Goal: Check status: Check status

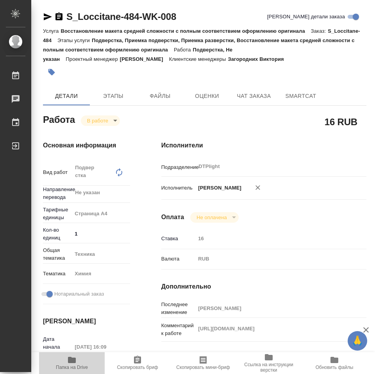
click at [69, 363] on icon "button" at bounding box center [72, 360] width 8 height 6
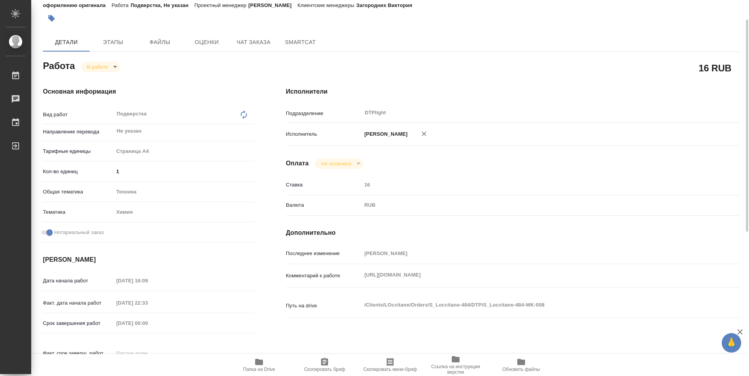
scroll to position [39, 0]
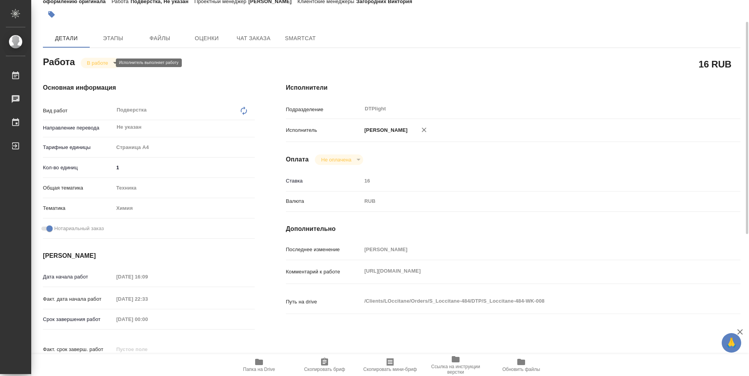
click at [98, 62] on body "🙏 .cls-1 fill:#fff; AWATERA Zubakova Viktoriya Работы 0 Чаты График Выйти S_Loc…" at bounding box center [374, 188] width 749 height 376
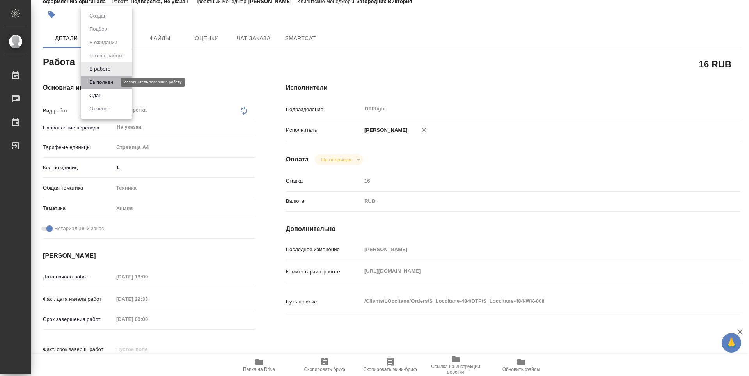
click at [99, 81] on button "Выполнен" at bounding box center [101, 82] width 28 height 9
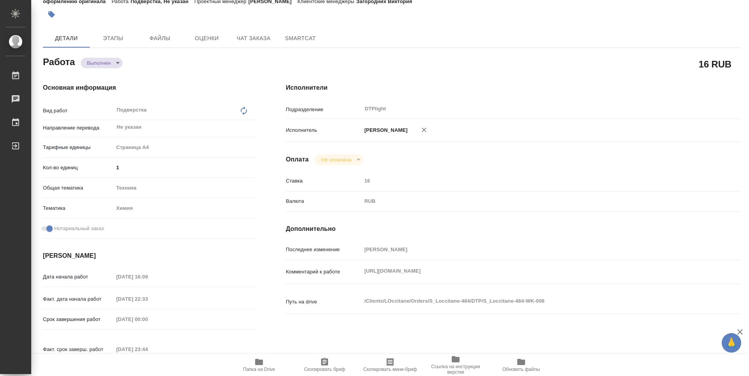
type textarea "x"
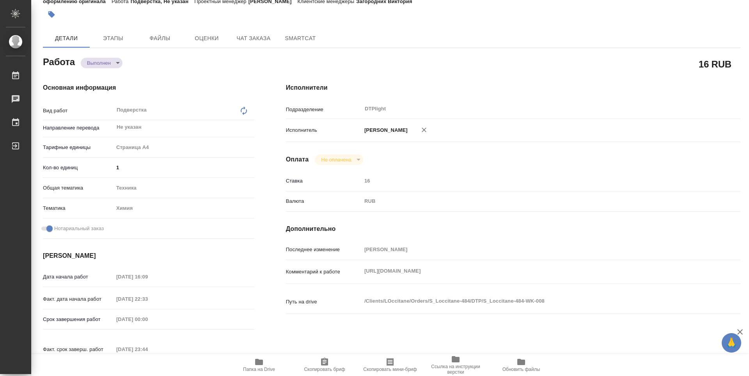
type textarea "x"
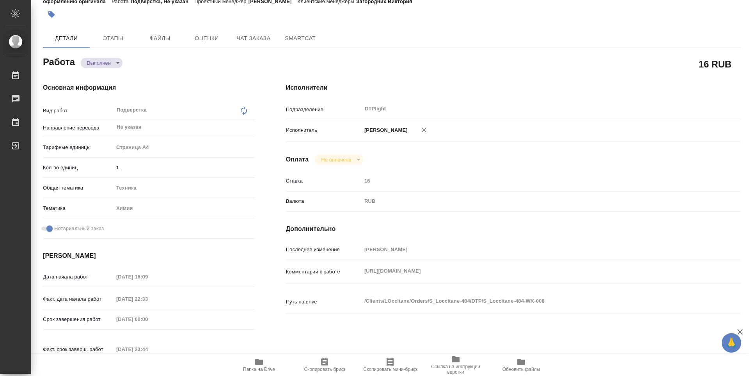
type textarea "x"
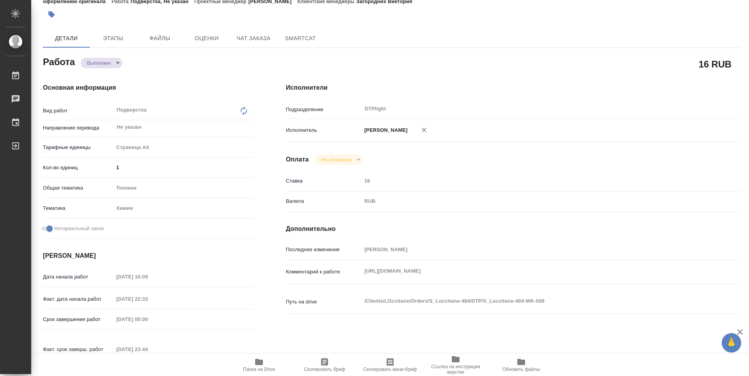
type textarea "x"
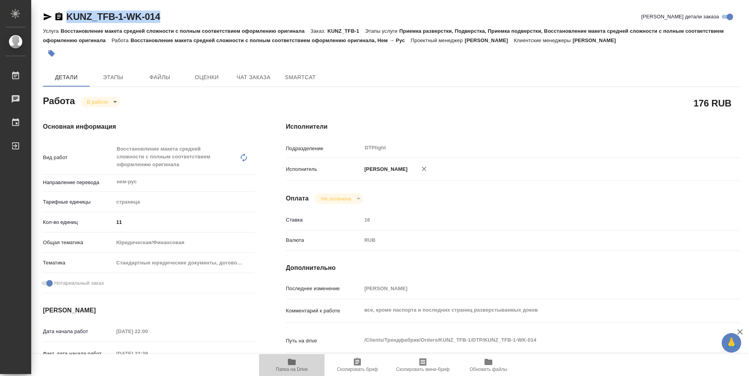
click at [296, 366] on icon "button" at bounding box center [291, 361] width 9 height 9
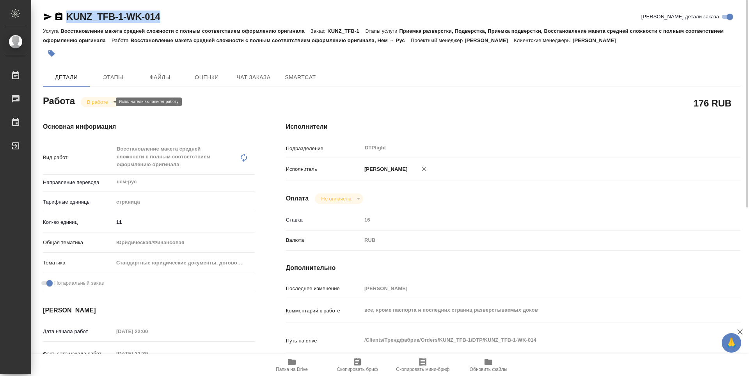
click at [107, 102] on body "🙏 .cls-1 fill:#fff; AWATERA Zubakova Viktoriya Работы 0 Чаты График Выйти KUNZ_…" at bounding box center [374, 188] width 749 height 376
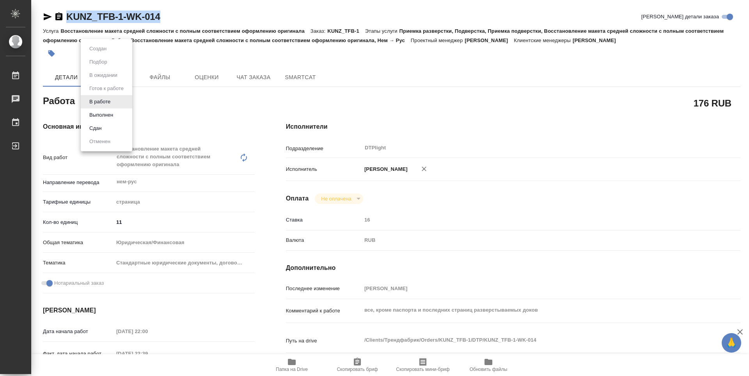
click at [110, 126] on li "Сдан" at bounding box center [106, 128] width 51 height 13
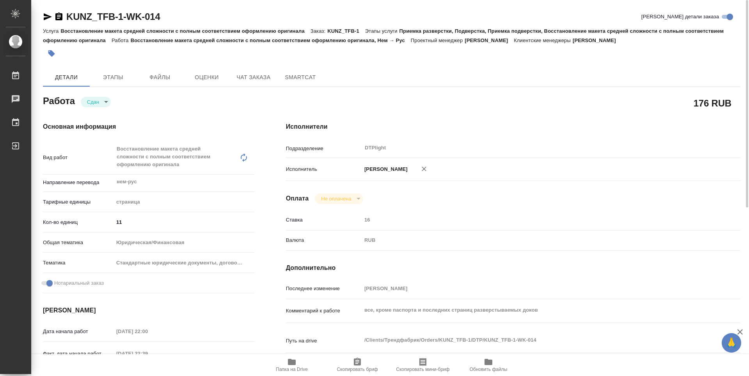
type textarea "x"
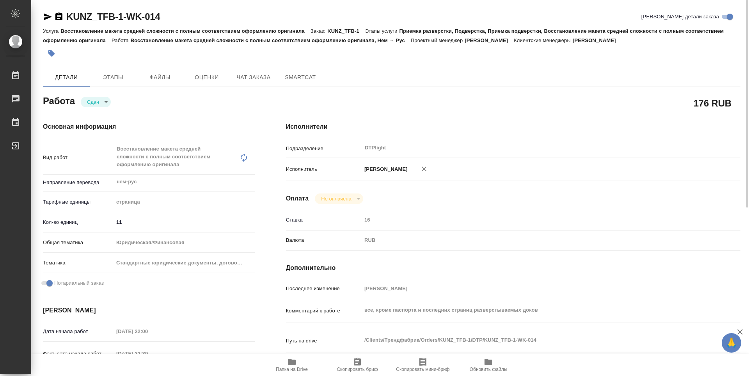
type textarea "x"
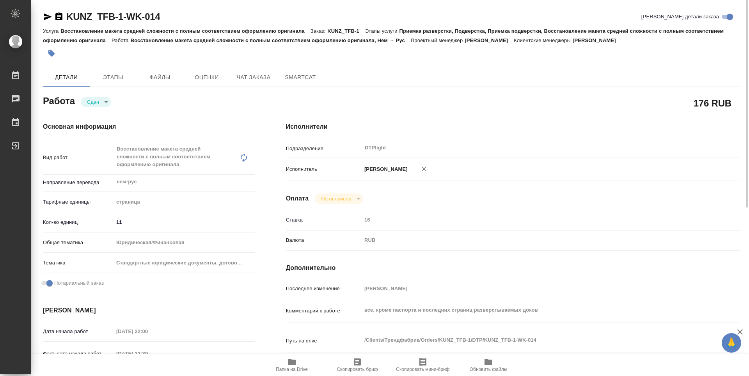
type textarea "x"
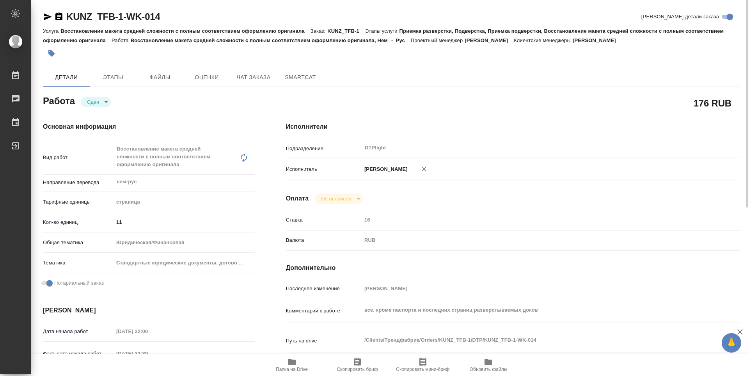
type textarea "x"
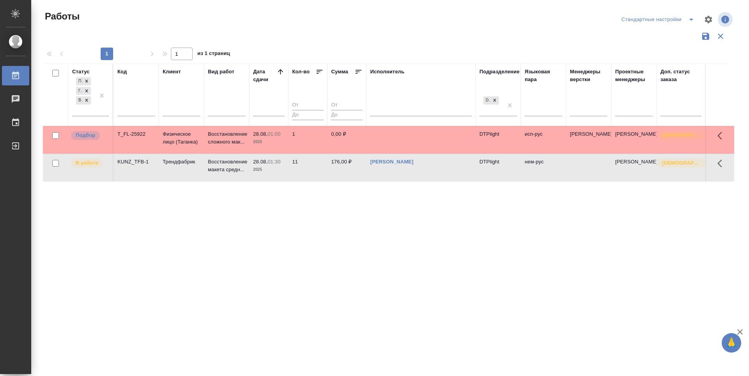
click at [410, 281] on div "Статус Подбор Готов к работе В работе Код Клиент Вид работ Дата сдачи Кол-во Су…" at bounding box center [388, 204] width 691 height 281
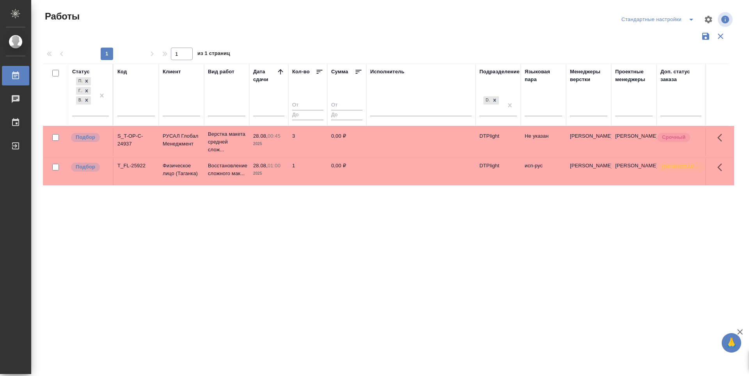
click at [380, 283] on div "Статус Подбор Готов к работе В работе Код Клиент Вид работ Дата сдачи Кол-во Су…" at bounding box center [388, 204] width 691 height 281
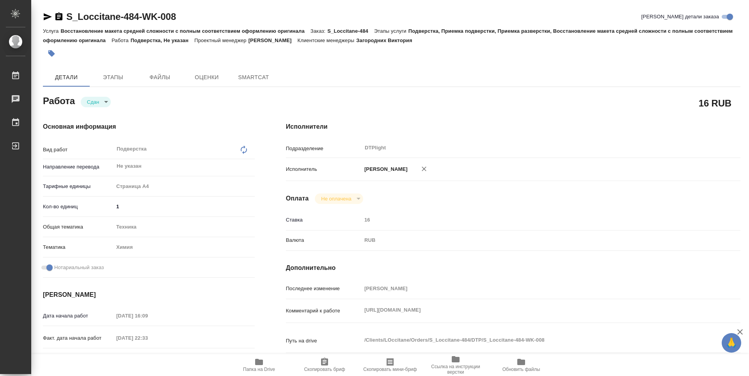
type textarea "x"
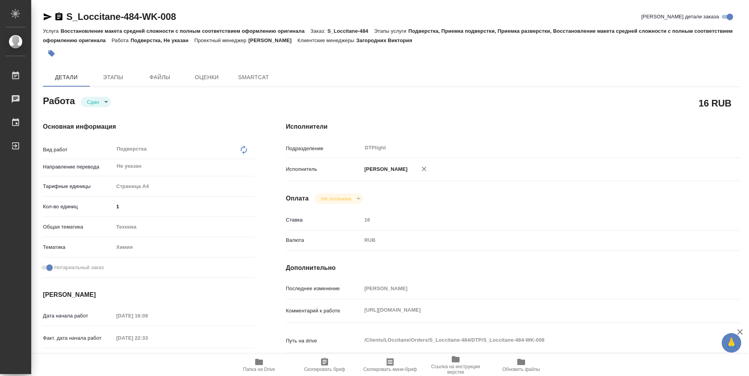
type textarea "x"
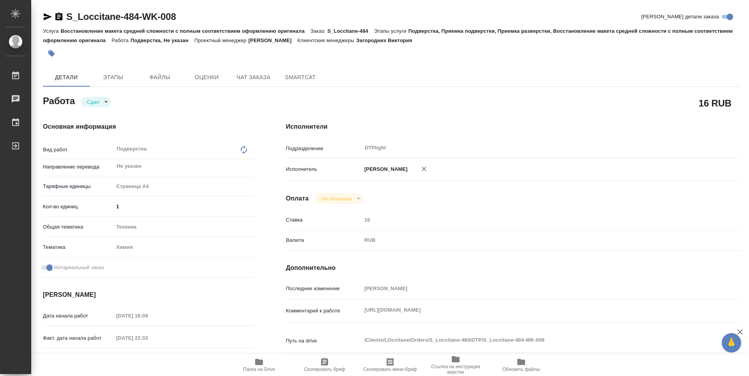
type textarea "x"
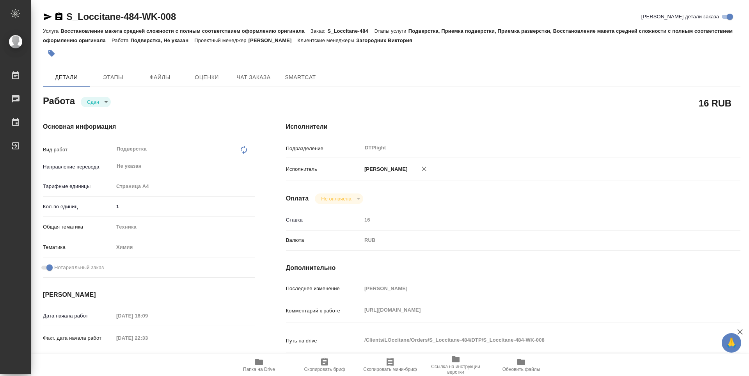
type textarea "x"
